Goal: Transaction & Acquisition: Purchase product/service

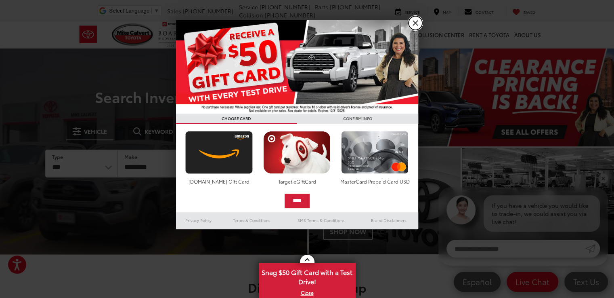
click at [415, 26] on link "X" at bounding box center [416, 23] width 14 height 14
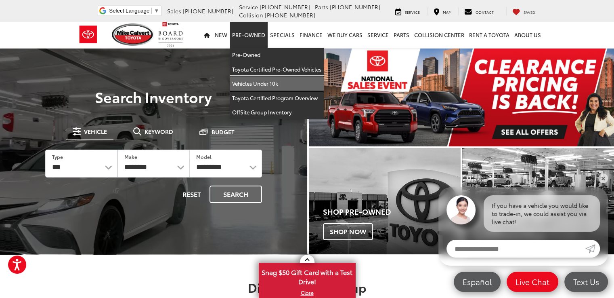
click at [263, 82] on link "Vehicles Under 10k" at bounding box center [277, 83] width 94 height 15
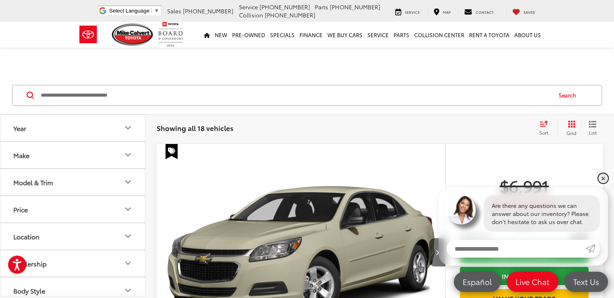
click at [602, 178] on link "✕" at bounding box center [603, 178] width 10 height 10
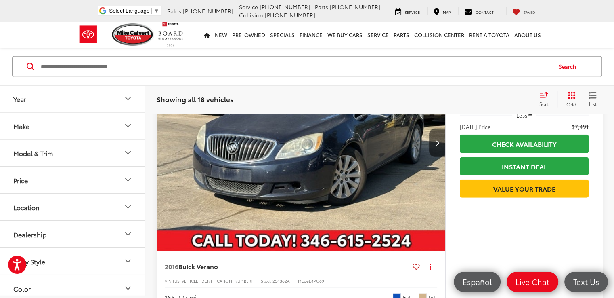
scroll to position [2089, 0]
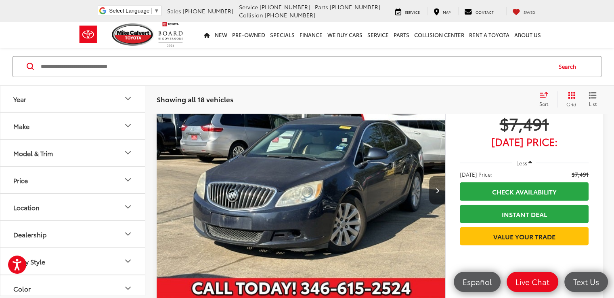
drag, startPoint x: 617, startPoint y: 42, endPoint x: 619, endPoint y: 310, distance: 267.3
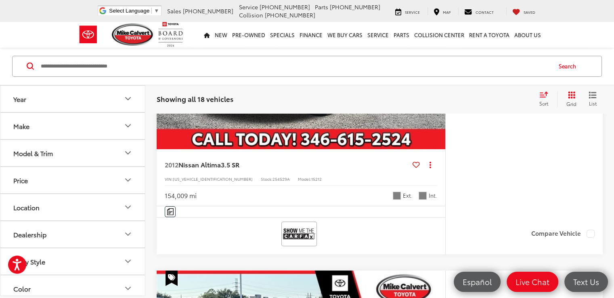
scroll to position [3083, 0]
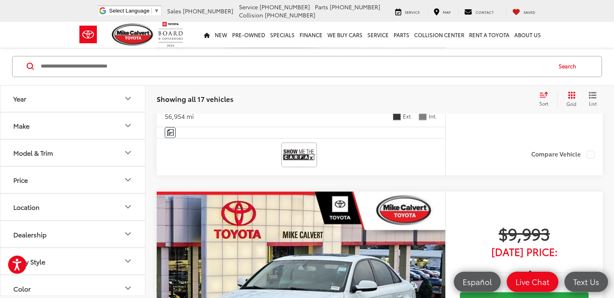
scroll to position [1296, 0]
